Goal: Information Seeking & Learning: Learn about a topic

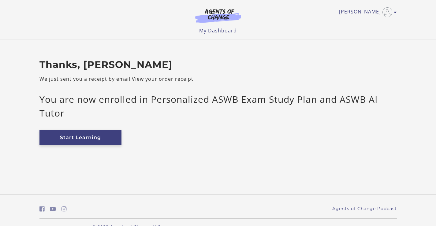
click at [107, 136] on link "Start Learning" at bounding box center [81, 138] width 82 height 16
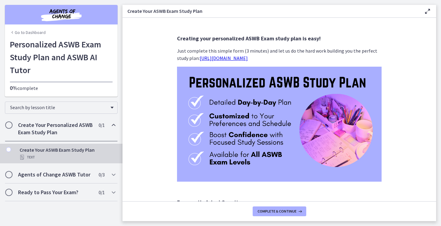
click at [243, 58] on link "https://bit.ly/personalized-aswb-plan" at bounding box center [224, 58] width 48 height 6
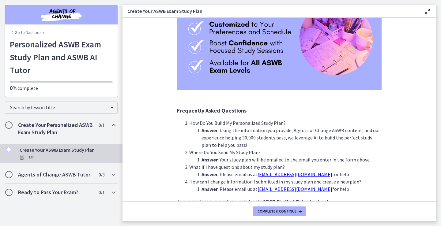
scroll to position [137, 0]
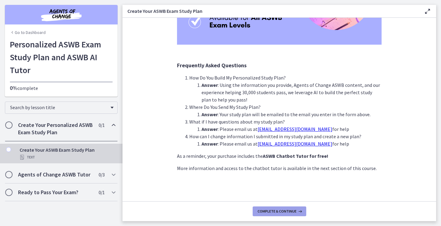
click at [277, 214] on button "Complete & continue" at bounding box center [280, 212] width 54 height 10
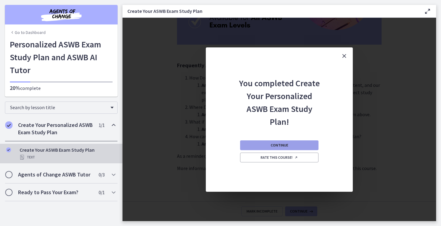
click at [306, 147] on button "Continue" at bounding box center [279, 146] width 78 height 10
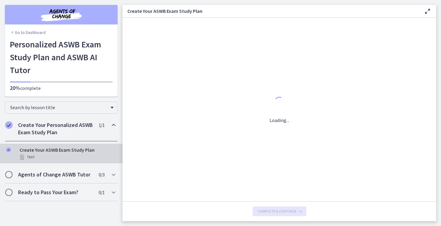
scroll to position [0, 0]
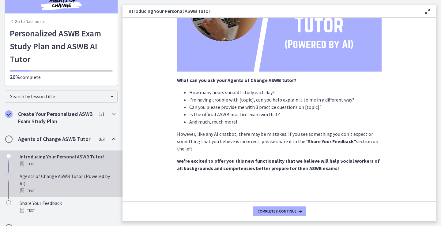
scroll to position [22, 0]
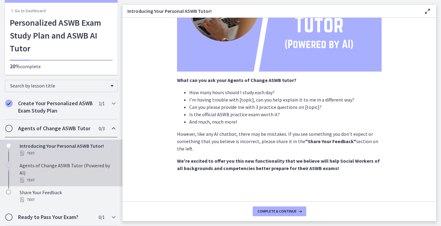
click at [74, 168] on div "Agents of Change ASWB Tutor (Powered by AI) Text" at bounding box center [68, 173] width 96 height 22
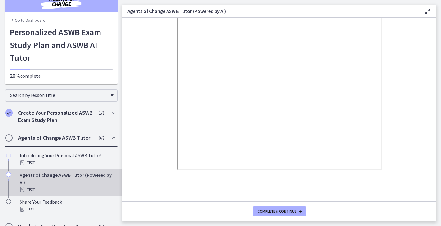
scroll to position [22, 0]
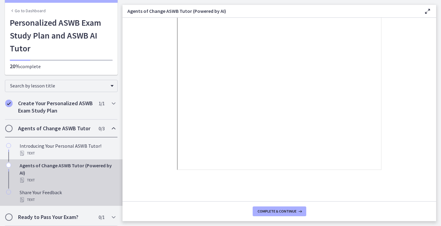
click at [49, 194] on div "Share Your Feedback Text" at bounding box center [68, 196] width 96 height 15
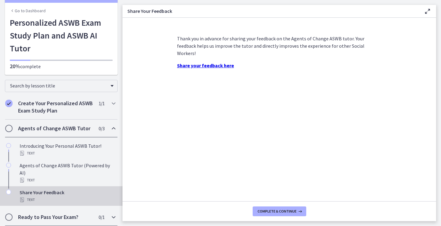
click at [58, 214] on h2 "Ready to Pass Your Exam?" at bounding box center [55, 217] width 75 height 7
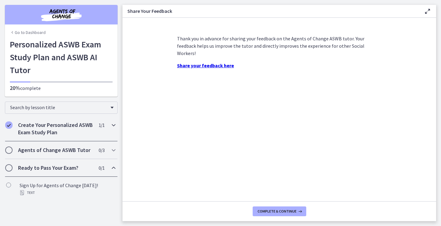
click at [55, 129] on h2 "Create Your Personalized ASWB Exam Study Plan" at bounding box center [55, 129] width 75 height 15
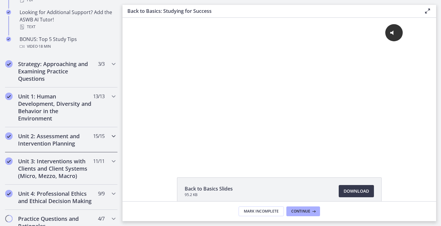
scroll to position [337, 0]
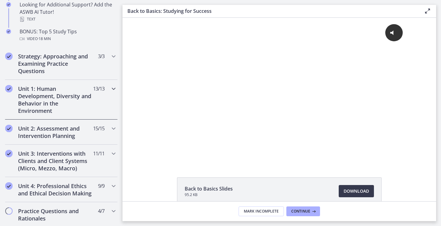
click at [36, 99] on h2 "Unit 1: Human Development, Diversity and Behavior in the Environment" at bounding box center [55, 99] width 75 height 29
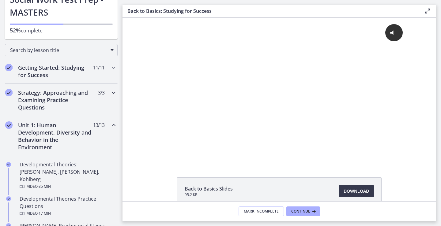
scroll to position [92, 0]
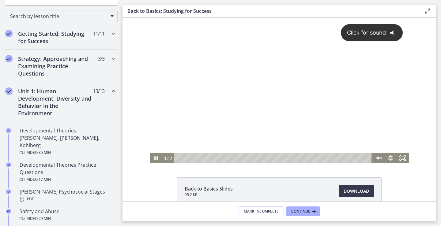
click at [307, 99] on div "Click for sound @keyframes VOLUME_SMALL_WAVE_FLASH { 0% { opacity: 0; } 33% { o…" at bounding box center [279, 85] width 259 height 135
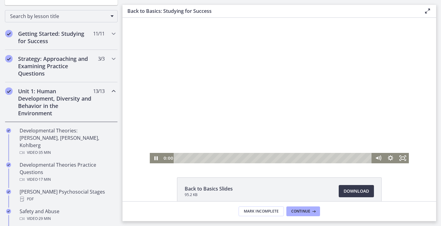
drag, startPoint x: 182, startPoint y: 158, endPoint x: 144, endPoint y: 158, distance: 37.7
click at [144, 158] on div "Click for sound @keyframes VOLUME_SMALL_WAVE_FLASH { 0% { opacity: 0; } 33% { o…" at bounding box center [280, 91] width 314 height 146
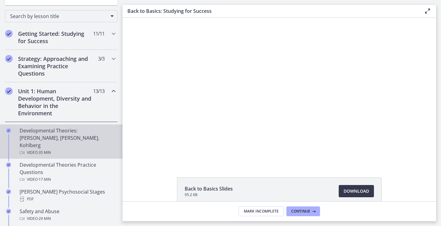
click at [52, 138] on div "Developmental Theories: [PERSON_NAME], [PERSON_NAME], Kohlberg Video · 35 min" at bounding box center [68, 141] width 96 height 29
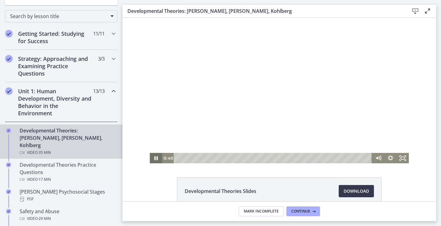
click at [153, 157] on icon "Pause" at bounding box center [156, 158] width 12 height 10
